Goal: Information Seeking & Learning: Learn about a topic

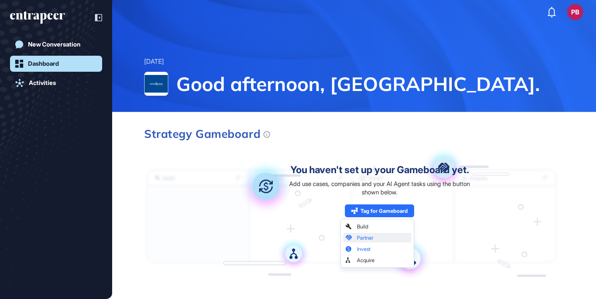
scroll to position [601, 0]
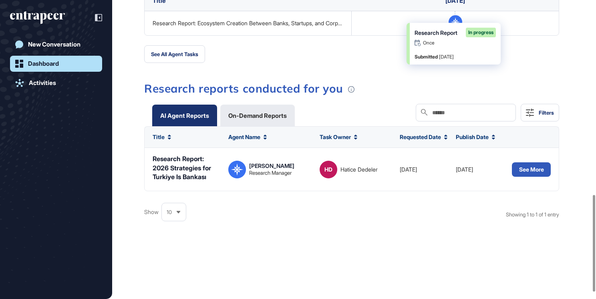
click at [70, 19] on div at bounding box center [56, 17] width 92 height 15
click at [53, 18] on icon "entrapeer-logo" at bounding box center [37, 17] width 55 height 13
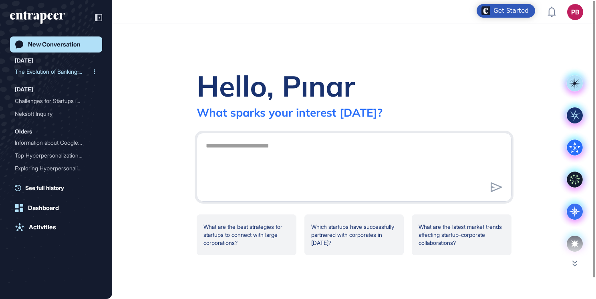
click at [45, 68] on div "The Evolution of Banking:..." at bounding box center [53, 71] width 76 height 13
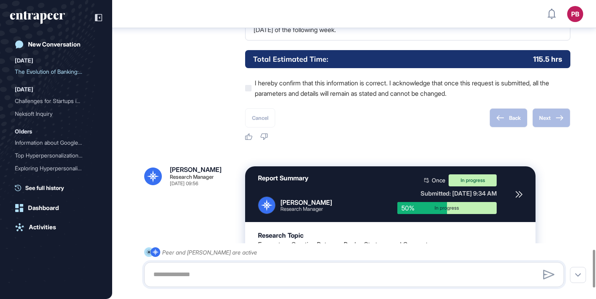
scroll to position [1928, 0]
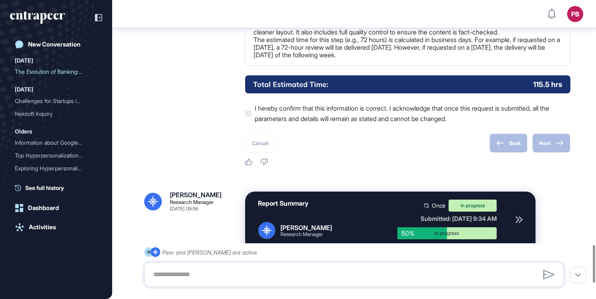
click at [448, 214] on div "Report Summary Reese Research Manager Once In progress Submitted: Sep 25th, 202…" at bounding box center [390, 220] width 291 height 56
click at [516, 223] on icon at bounding box center [519, 219] width 7 height 7
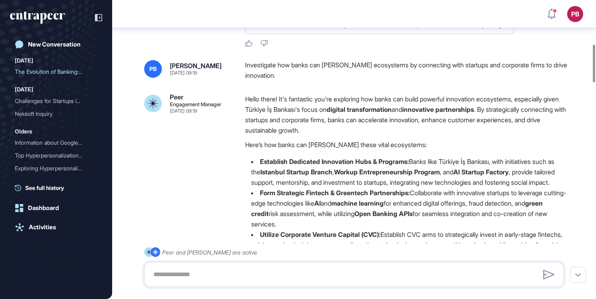
scroll to position [405, 0]
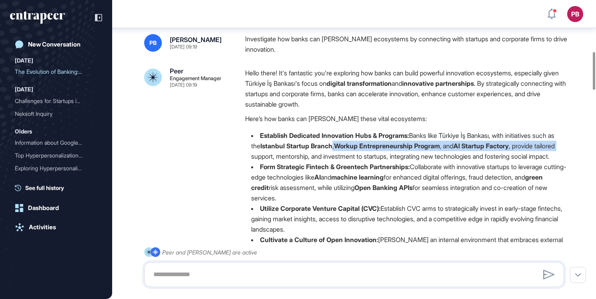
drag, startPoint x: 276, startPoint y: 153, endPoint x: 346, endPoint y: 146, distance: 70.0
click at [346, 146] on li "Establish Dedicated Innovation Hubs & Programs: Banks like Türkiye İş Bankası, …" at bounding box center [407, 145] width 325 height 31
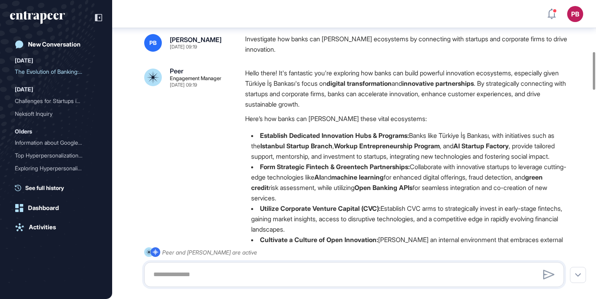
drag, startPoint x: 346, startPoint y: 146, endPoint x: 299, endPoint y: 149, distance: 47.0
click at [299, 149] on li "Establish Dedicated Innovation Hubs & Programs: Banks like Türkiye İş Bankası, …" at bounding box center [407, 145] width 325 height 31
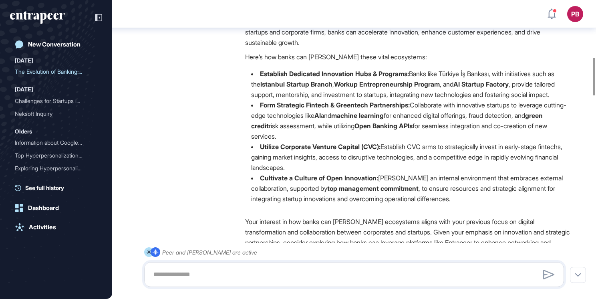
scroll to position [485, 0]
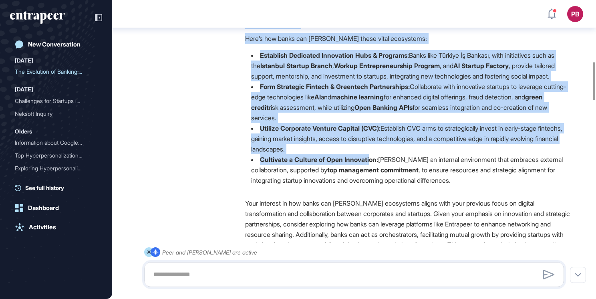
drag, startPoint x: 234, startPoint y: 73, endPoint x: 372, endPoint y: 174, distance: 171.2
click at [372, 174] on div "Peer Engagement Manager Sep 25, 2025 09:19 Hello there! It's fantastic you're e…" at bounding box center [354, 155] width 420 height 335
drag, startPoint x: 372, startPoint y: 174, endPoint x: 363, endPoint y: 161, distance: 16.1
click at [363, 154] on li "Utilize Corporate Venture Capital (CVC): Establish CVC arms to strategically in…" at bounding box center [407, 138] width 325 height 31
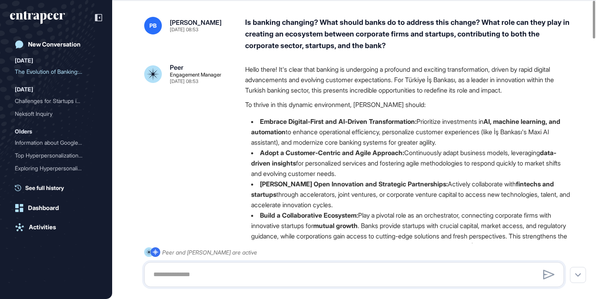
scroll to position [0, 0]
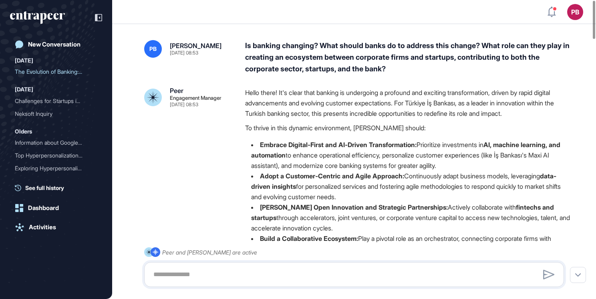
click at [286, 166] on li "Embrace Digital-First and AI-Driven Transformation: Prioritize investments in A…" at bounding box center [407, 154] width 325 height 31
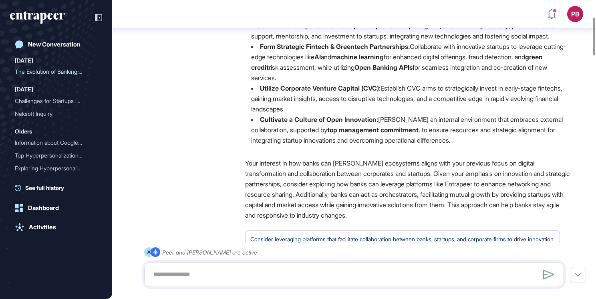
scroll to position [135, 0]
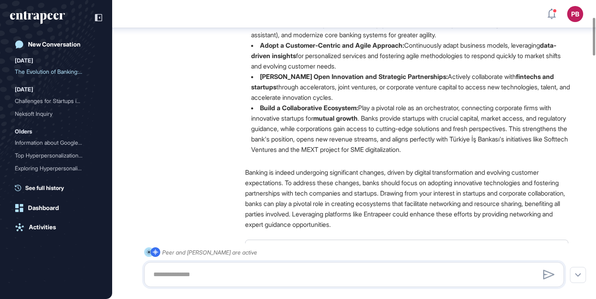
click at [478, 140] on li "Build a Collaborative Ecosystem: Play a pivotal role as an orchestrator, connec…" at bounding box center [407, 129] width 325 height 52
drag, startPoint x: 516, startPoint y: 152, endPoint x: 343, endPoint y: 157, distance: 173.2
click at [343, 157] on div "Hello there! It's clear that banking is undergoing a profound and exciting tran…" at bounding box center [407, 59] width 325 height 204
drag, startPoint x: 343, startPoint y: 157, endPoint x: 315, endPoint y: 163, distance: 28.6
click at [315, 163] on div "Hello there! It's clear that banking is undergoing a profound and exciting tran…" at bounding box center [407, 124] width 325 height 335
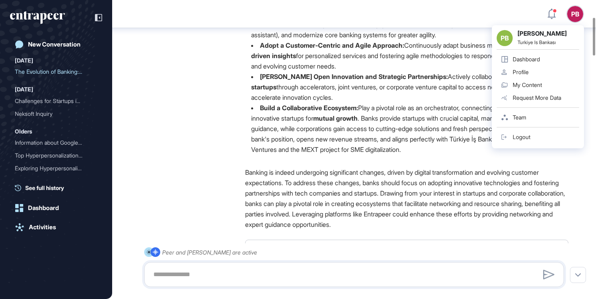
click at [305, 156] on div "Hello there! It's clear that banking is undergoing a profound and exciting tran…" at bounding box center [407, 59] width 325 height 204
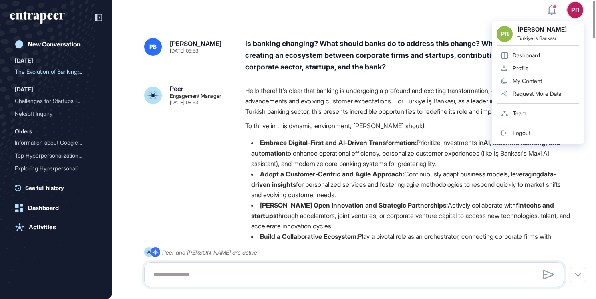
scroll to position [0, 0]
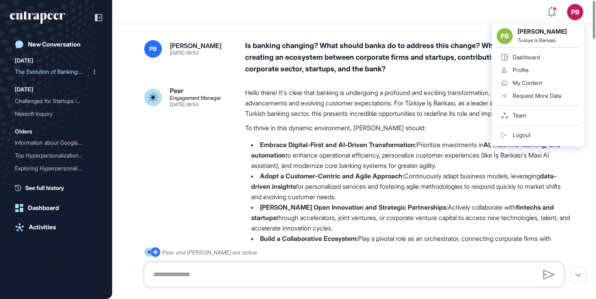
click at [31, 68] on div "The Evolution of Banking:..." at bounding box center [53, 71] width 76 height 13
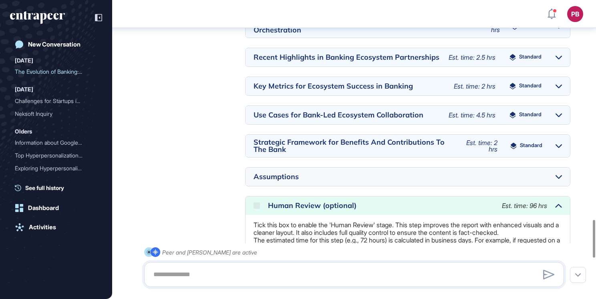
scroll to position [2051, 0]
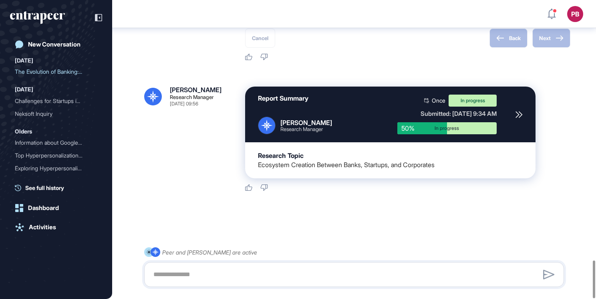
click at [496, 119] on div "Once In progress Submitted: Sep 25th, 2025 - 9:34 AM 50% In progress" at bounding box center [447, 115] width 99 height 40
click at [497, 114] on div "Submitted: Sep 25th, 2025 - 9:34 AM" at bounding box center [447, 114] width 99 height 8
click at [520, 114] on icon at bounding box center [519, 114] width 7 height 7
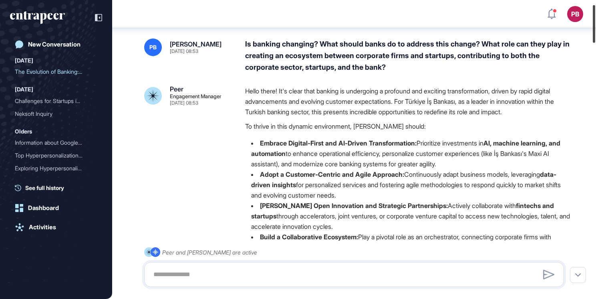
scroll to position [0, 0]
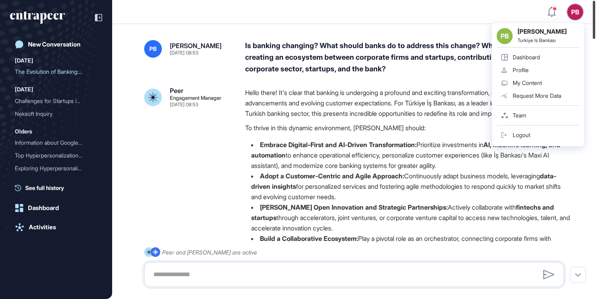
drag, startPoint x: 592, startPoint y: 147, endPoint x: 580, endPoint y: -8, distance: 156.0
click at [580, 0] on html "PB PB Pınar Baran Turkiye Is Bankası Dashboard Profile My Content Request More …" at bounding box center [298, 149] width 596 height 299
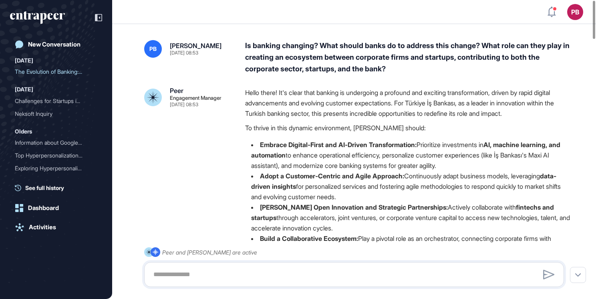
drag, startPoint x: 242, startPoint y: 93, endPoint x: 457, endPoint y: 201, distance: 240.6
click at [457, 201] on div "Peer Engagement Manager Sep 25, 2025 08:53 Hello there! It's clear that banking…" at bounding box center [354, 254] width 420 height 335
drag, startPoint x: 457, startPoint y: 201, endPoint x: 404, endPoint y: 147, distance: 76.2
copy div "Hello there! It's clear that banking is undergoing a profound and exciting tran…"
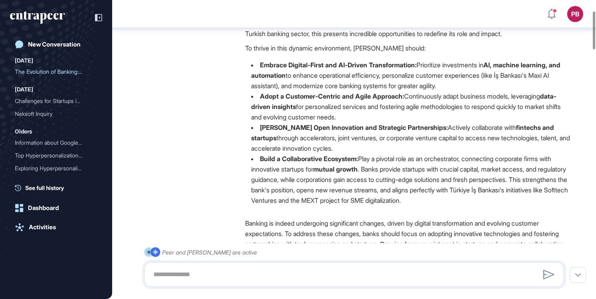
scroll to position [84, 0]
click at [259, 126] on li "Foster Open Innovation and Strategic Partnerships: Actively collaborate with fi…" at bounding box center [407, 137] width 325 height 31
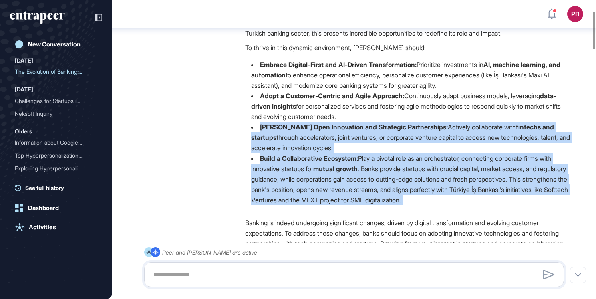
drag, startPoint x: 259, startPoint y: 126, endPoint x: 515, endPoint y: 208, distance: 268.2
click at [515, 208] on div "Hello there! It's clear that banking is undergoing a profound and exciting tran…" at bounding box center [407, 109] width 325 height 204
drag, startPoint x: 515, startPoint y: 208, endPoint x: 487, endPoint y: 193, distance: 31.0
copy div "Foster Open Innovation and Strategic Partnerships: Actively collaborate with fi…"
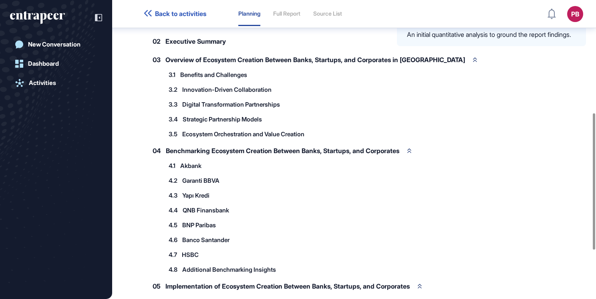
scroll to position [353, 0]
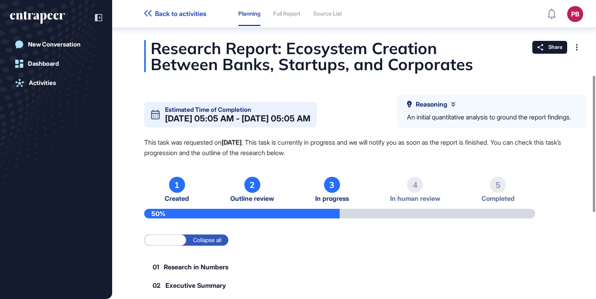
scroll to position [164, 0]
